Goal: Information Seeking & Learning: Learn about a topic

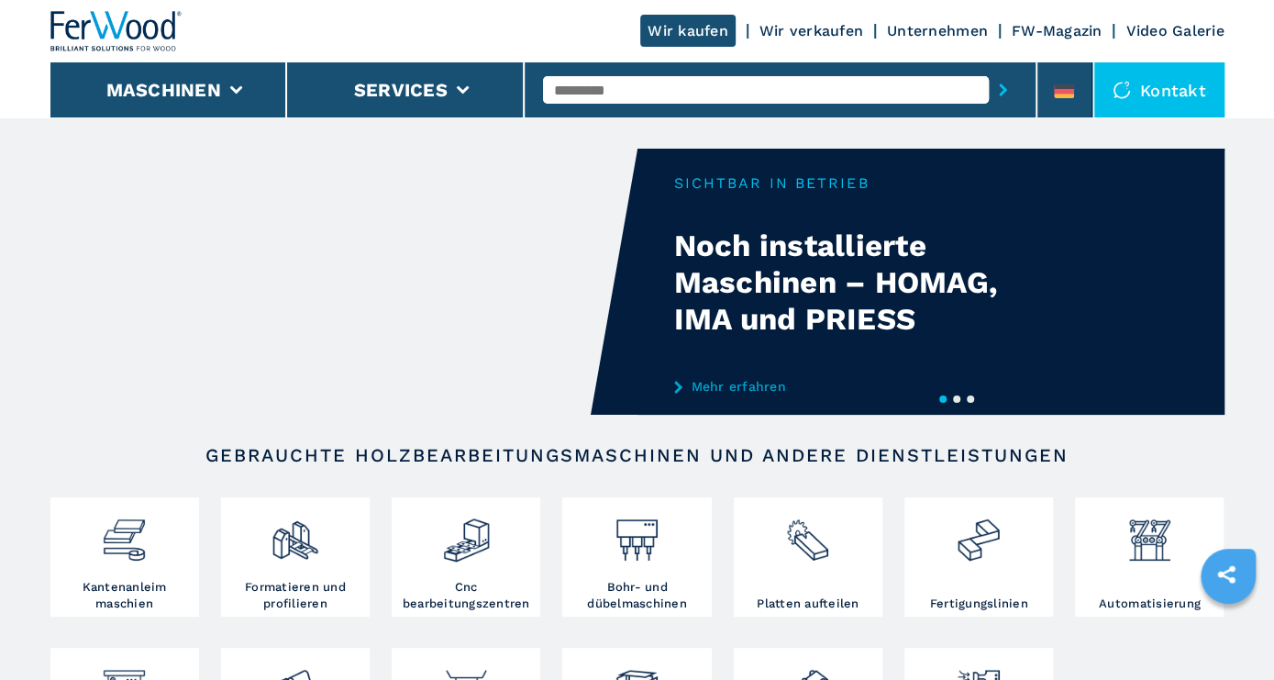
click at [594, 98] on input "text" at bounding box center [766, 90] width 446 height 28
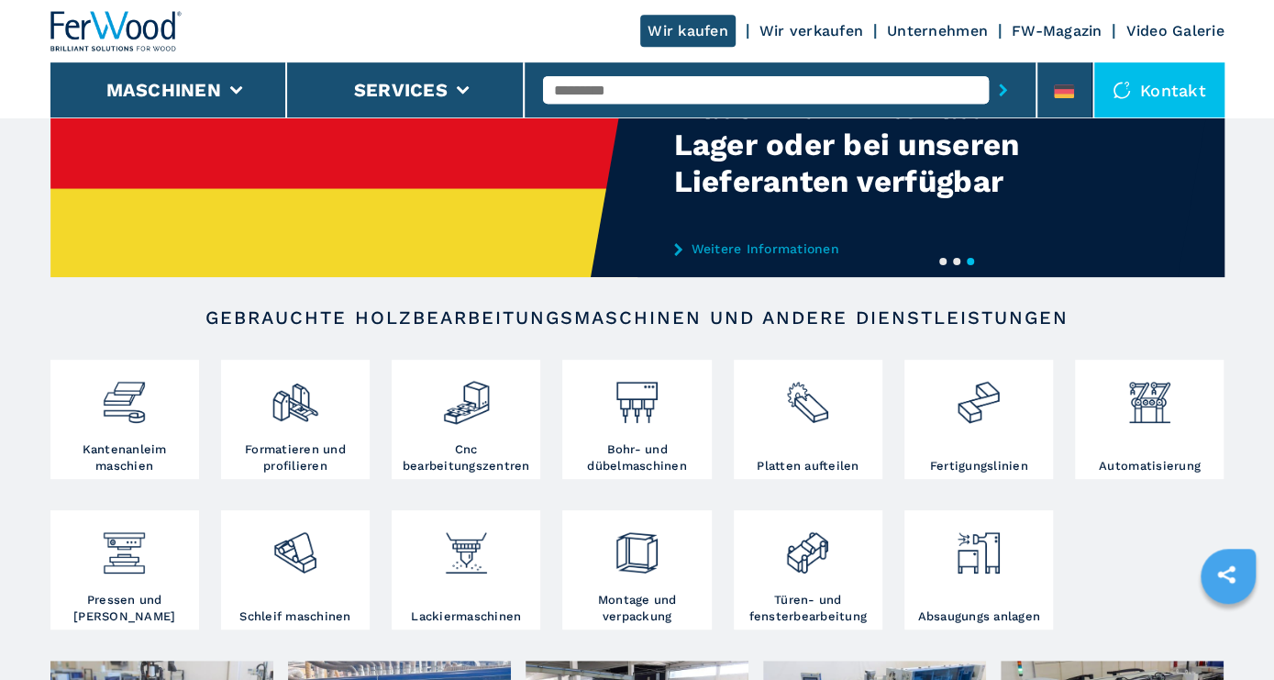
scroll to position [95, 0]
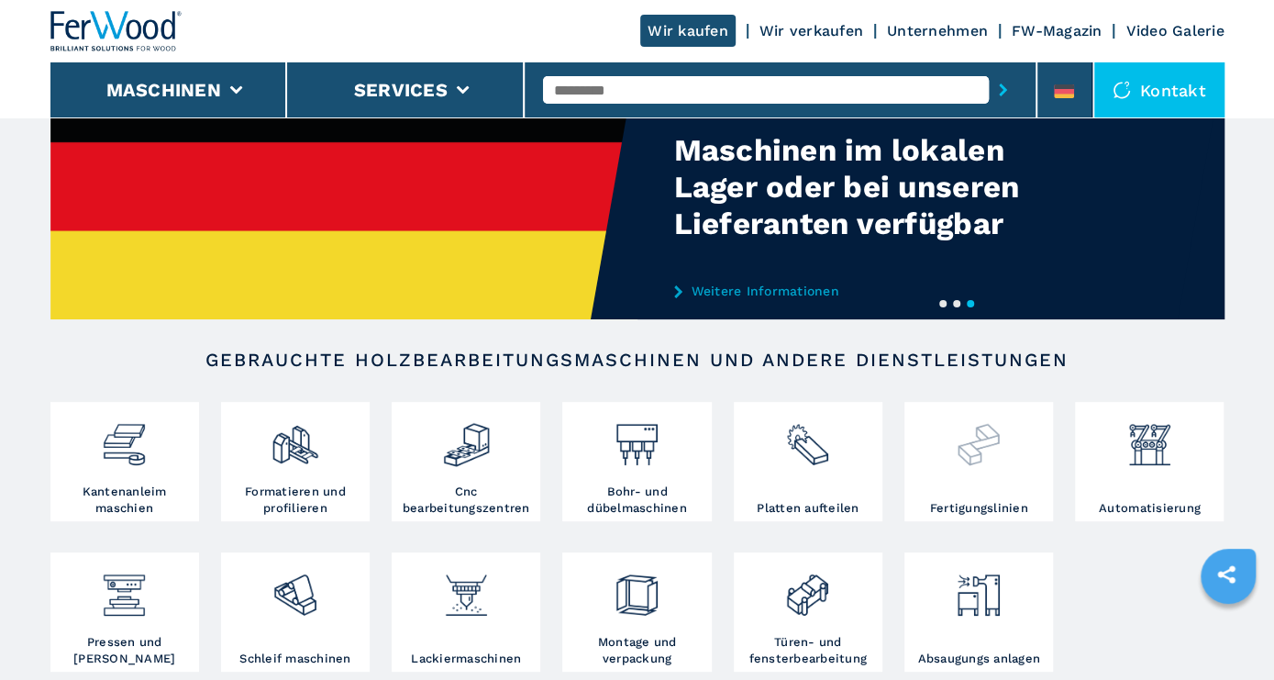
click at [990, 464] on img at bounding box center [978, 437] width 49 height 62
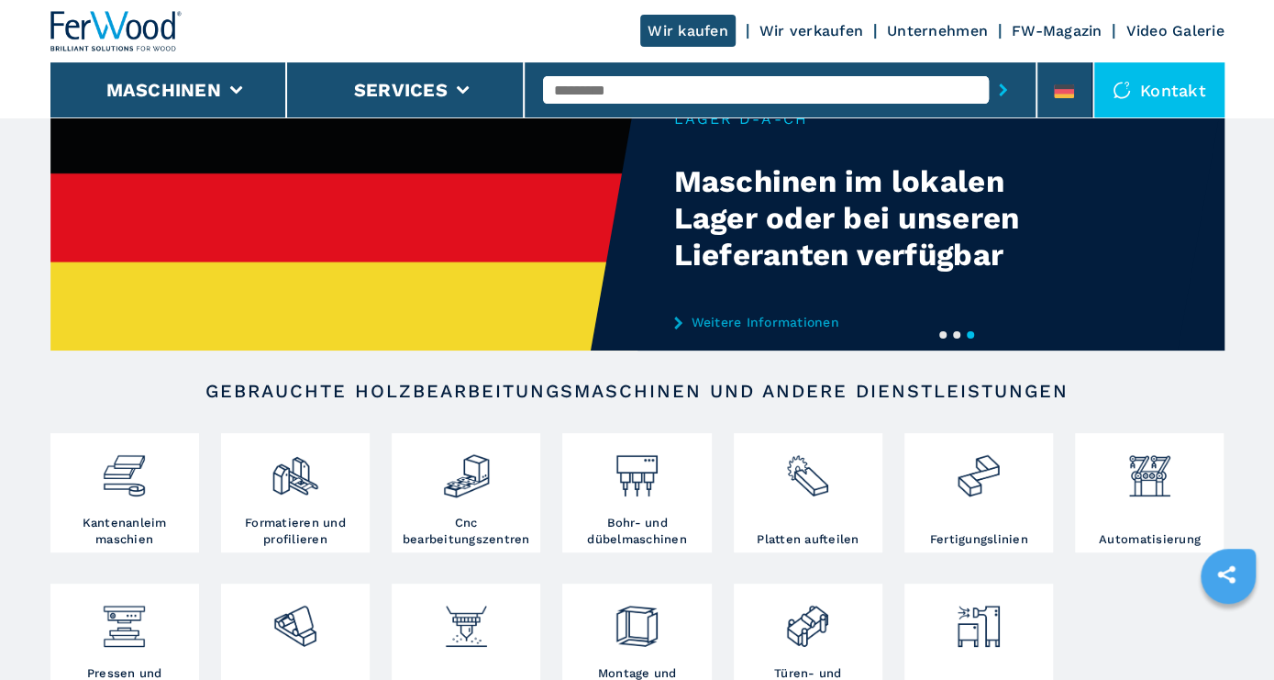
scroll to position [186, 0]
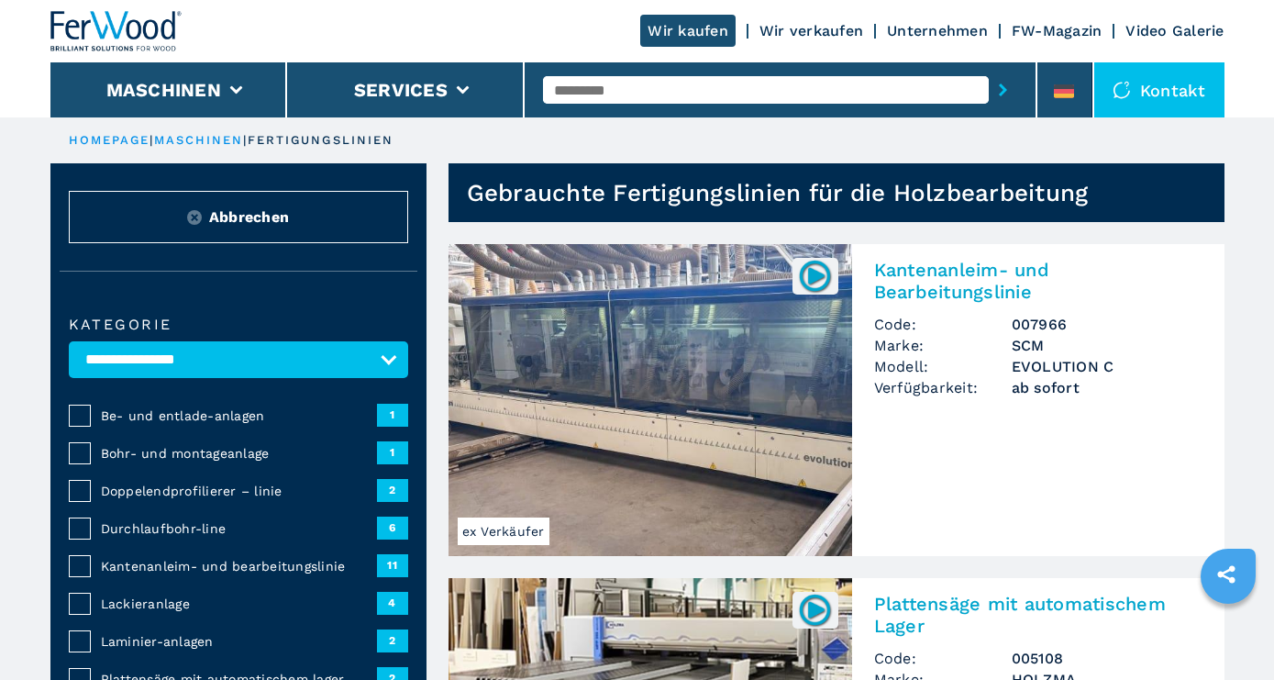
scroll to position [286, 0]
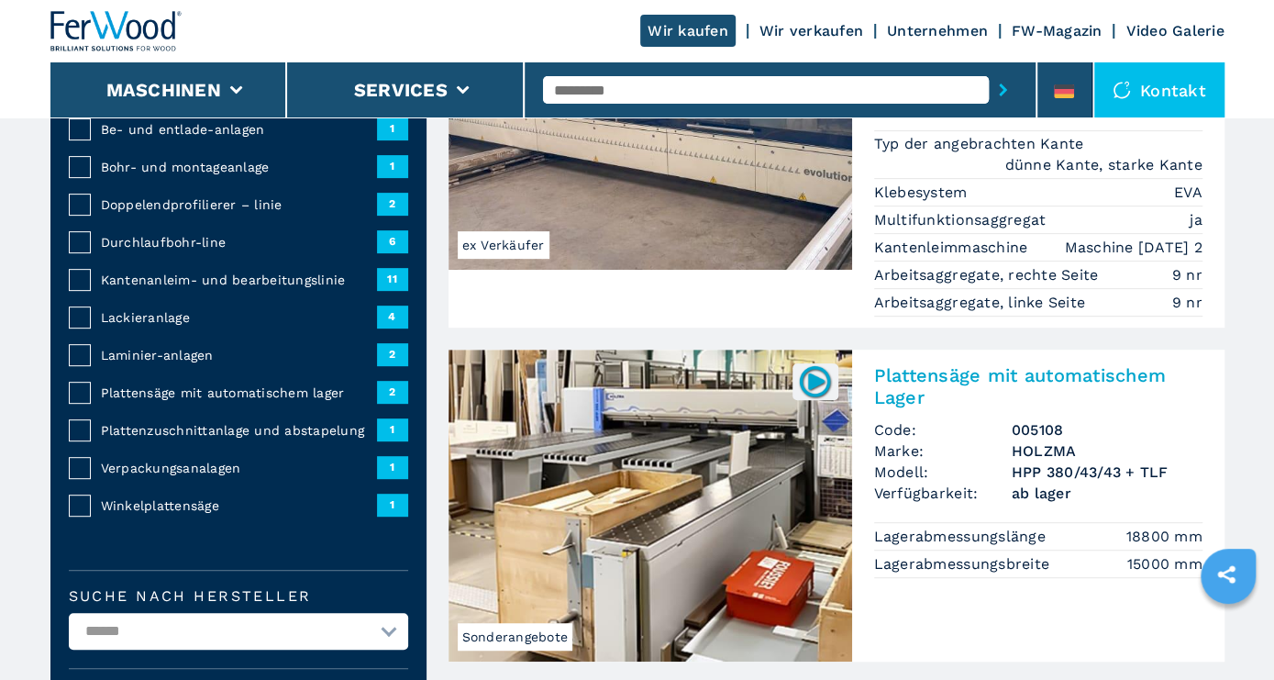
click at [113, 390] on span "Plattensäge mit automatischem lager" at bounding box center [239, 392] width 276 height 18
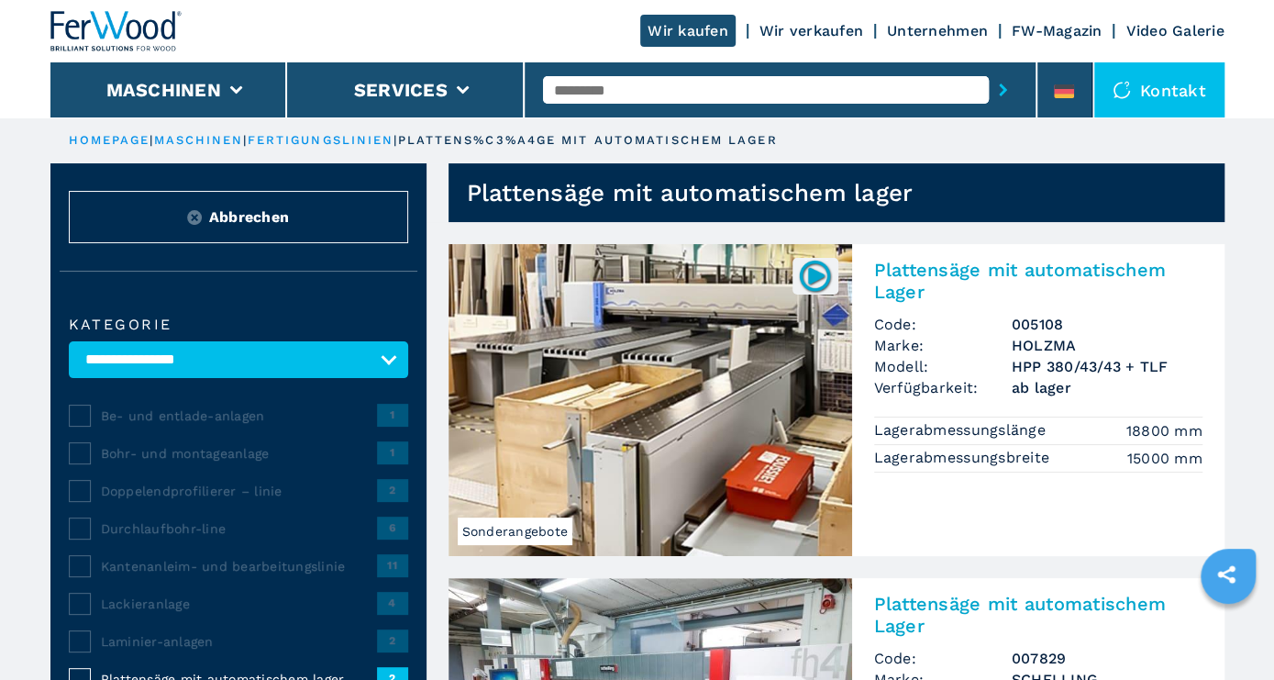
click at [744, 406] on img at bounding box center [649, 400] width 403 height 312
